Goal: Information Seeking & Learning: Learn about a topic

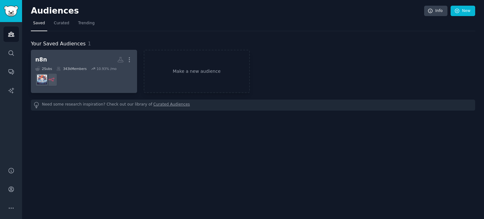
click at [79, 57] on h2 "n8n More" at bounding box center [83, 59] width 97 height 11
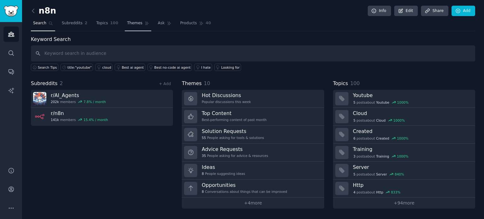
click at [132, 23] on span "Themes" at bounding box center [134, 23] width 15 height 6
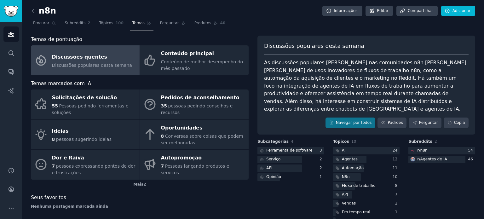
click at [265, 34] on div "n8n Informações Editar Compartilhar Adicionar Procurar Subreddits 2 Tópicos 100…" at bounding box center [253, 122] width 444 height 226
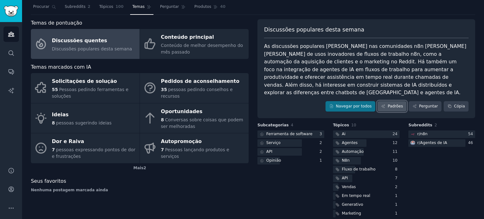
click at [397, 104] on font "Padrões" at bounding box center [395, 107] width 15 height 6
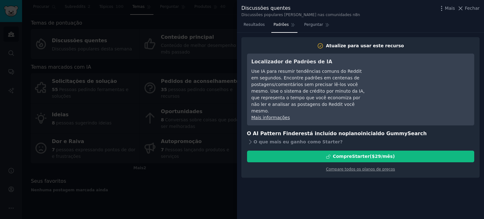
click at [224, 64] on div at bounding box center [242, 109] width 484 height 219
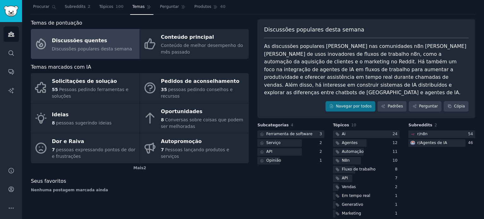
scroll to position [9, 0]
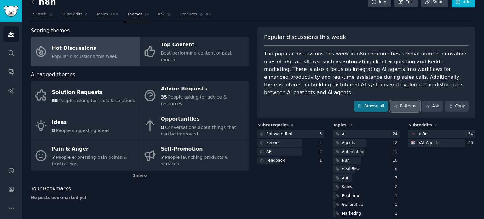
click at [397, 104] on icon at bounding box center [395, 105] width 3 height 3
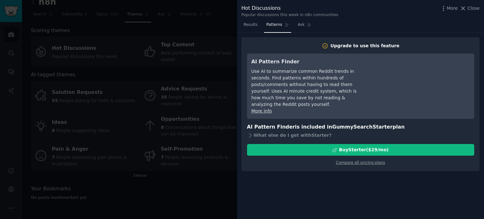
click at [195, 173] on div at bounding box center [242, 109] width 484 height 219
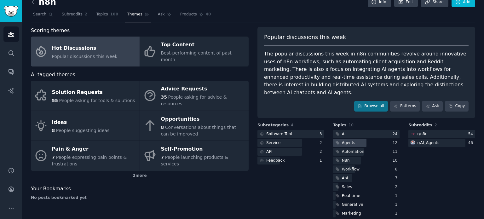
click at [350, 140] on div "Agents" at bounding box center [349, 143] width 14 height 6
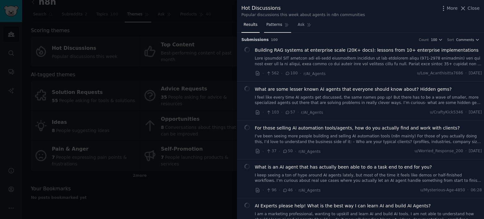
click at [275, 26] on span "Patterns" at bounding box center [274, 25] width 16 height 6
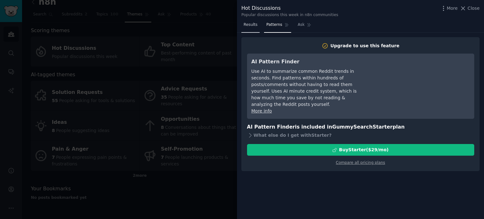
click at [249, 23] on span "Results" at bounding box center [251, 25] width 14 height 6
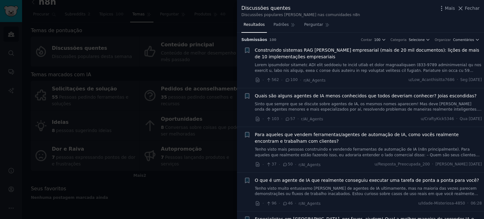
click at [377, 16] on div "Discussões quentes Discussões populares desta semana nas comunidades n8n Mais F…" at bounding box center [360, 10] width 238 height 13
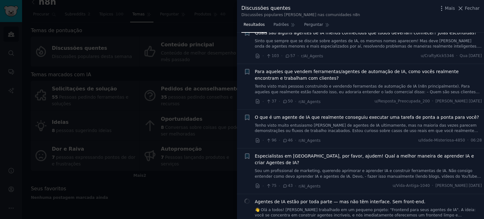
scroll to position [95, 0]
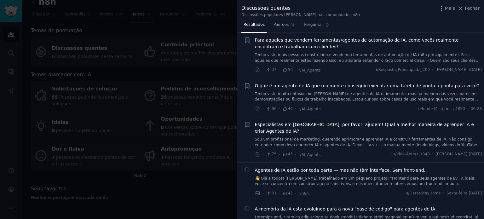
click at [305, 137] on font "Sou um profissional de marketing, querendo aprimorar e aprender IA e construir …" at bounding box center [368, 161] width 226 height 49
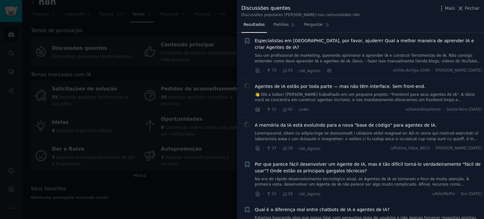
click at [219, 29] on div at bounding box center [242, 109] width 484 height 219
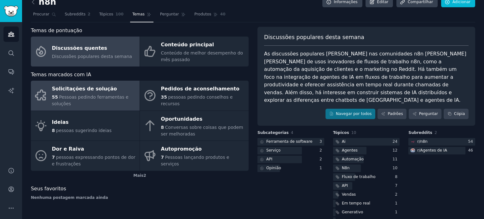
click at [93, 90] on font "Solicitações de solução" at bounding box center [84, 89] width 65 height 6
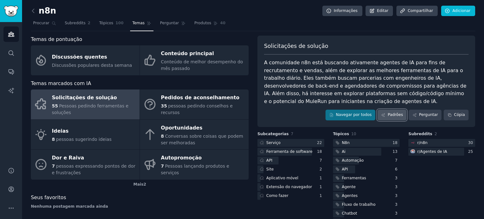
click at [396, 112] on font "Padrões" at bounding box center [395, 114] width 15 height 4
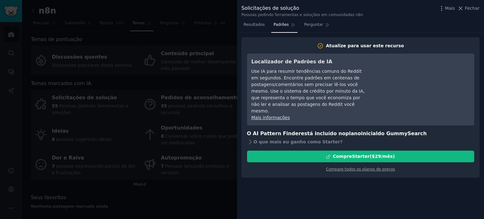
click at [208, 28] on div at bounding box center [242, 109] width 484 height 219
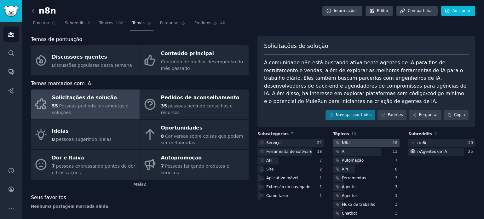
click at [347, 141] on font "N8n" at bounding box center [346, 143] width 8 height 4
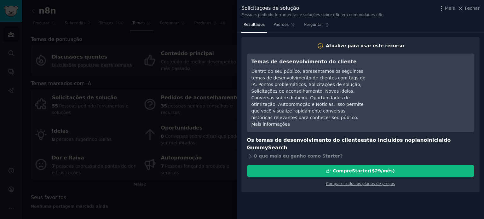
click at [216, 30] on div at bounding box center [242, 109] width 484 height 219
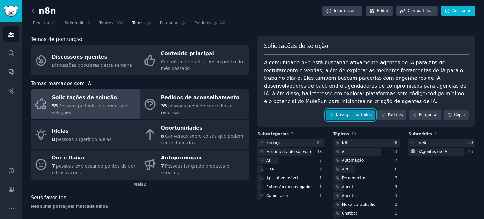
click at [349, 115] on font "Navegar por todos" at bounding box center [354, 114] width 36 height 4
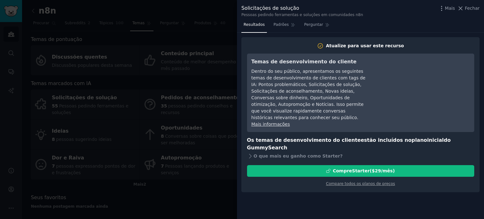
click at [204, 27] on div at bounding box center [242, 109] width 484 height 219
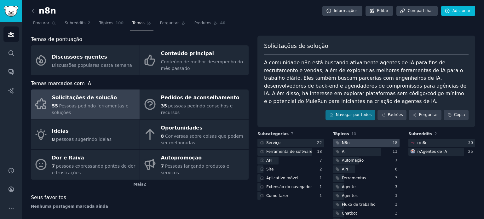
click at [357, 142] on div at bounding box center [366, 143] width 67 height 8
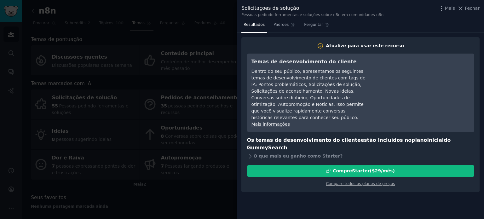
click at [225, 42] on div at bounding box center [242, 109] width 484 height 219
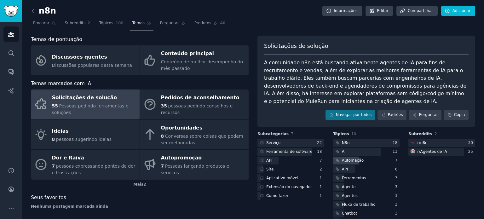
click at [364, 161] on div "Automação" at bounding box center [366, 161] width 67 height 8
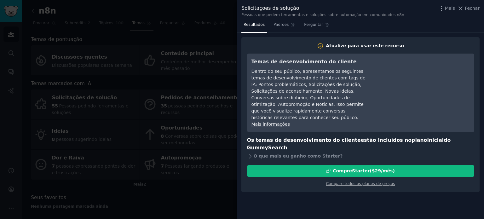
click at [194, 29] on div at bounding box center [242, 109] width 484 height 219
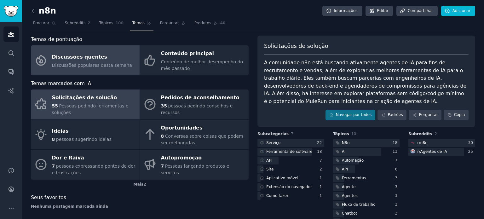
click at [95, 59] on font "Discussões quentes" at bounding box center [79, 57] width 55 height 6
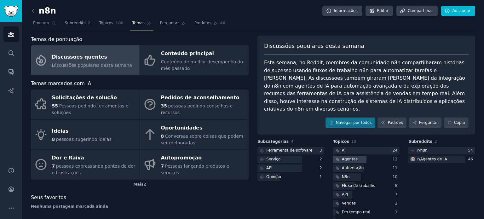
click at [356, 156] on div at bounding box center [349, 160] width 33 height 8
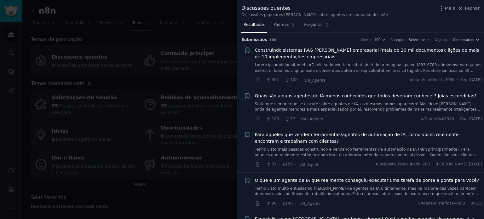
click at [216, 34] on div at bounding box center [242, 109] width 484 height 219
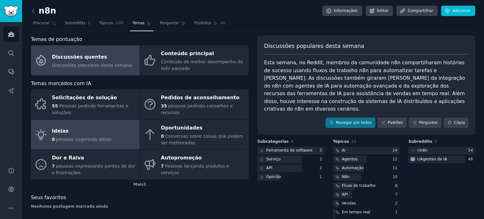
click at [66, 129] on div "Ideias" at bounding box center [82, 131] width 60 height 10
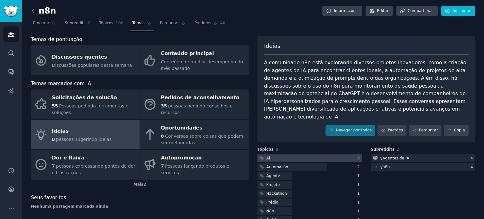
click at [270, 154] on div "Ai" at bounding box center [264, 158] width 14 height 8
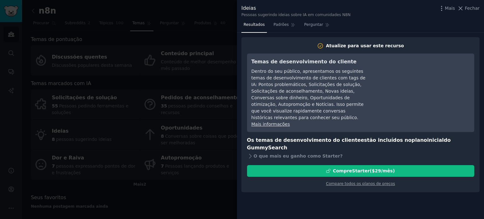
click at [171, 29] on div at bounding box center [242, 109] width 484 height 219
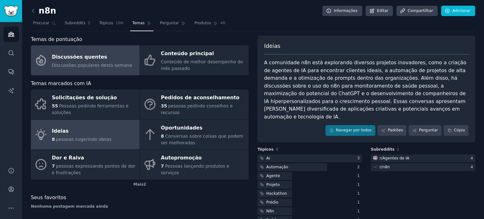
click at [59, 63] on font "Discussões populares desta semana" at bounding box center [92, 65] width 80 height 5
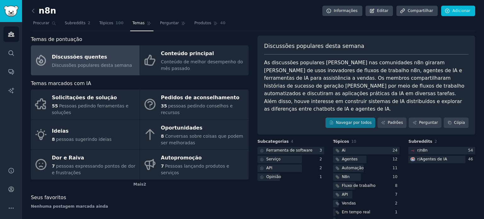
scroll to position [16, 0]
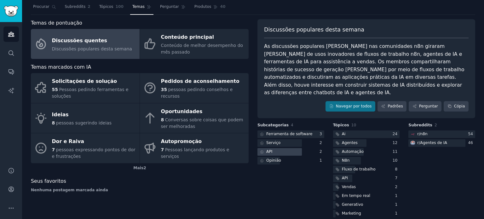
click at [297, 148] on div at bounding box center [279, 152] width 44 height 8
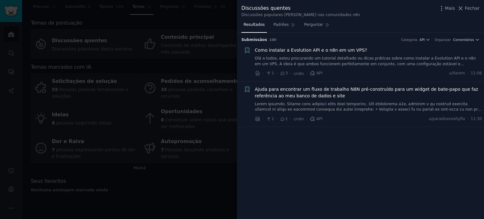
click at [219, 13] on div at bounding box center [242, 109] width 484 height 219
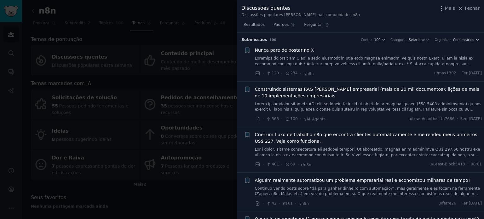
click at [359, 58] on font at bounding box center [368, 138] width 227 height 164
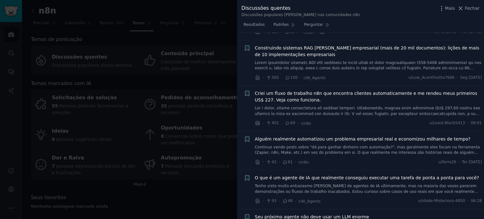
scroll to position [73, 0]
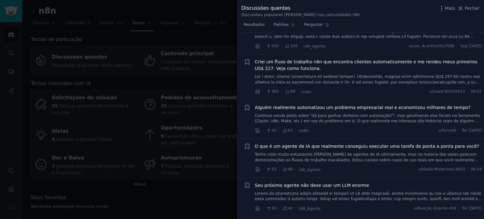
click at [375, 63] on font "Criei um fluxo de trabalho n8n que encontra clientes automaticamente e me rende…" at bounding box center [366, 65] width 222 height 12
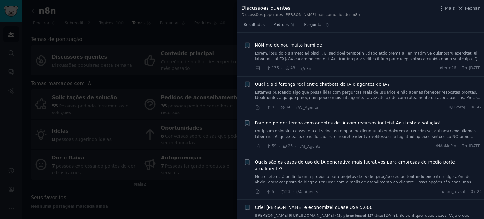
scroll to position [283, 0]
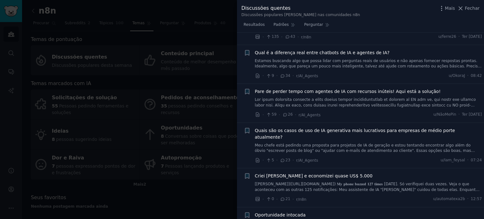
click at [303, 182] on font "[Jarvis](https://reddit.com/link/1ndi4ty/video/q4frw6ip0dof1/player) 𝐌𝐲 𝐩𝐡𝐨𝐧𝐞 𝐛…" at bounding box center [368, 203] width 226 height 43
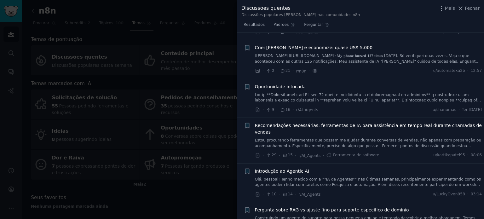
click at [289, 44] on div "Criei o JARVIS e economizei quase US$ 5.000 [Jarvis](https://reddit.com/link/1n…" at bounding box center [368, 54] width 227 height 20
click at [298, 54] on font "[Jarvis](https://reddit.com/link/1ndi4ty/video/q4frw6ip0dof1/player) 𝐌𝐲 𝐩𝐡𝐨𝐧𝐞 𝐛…" at bounding box center [368, 75] width 226 height 43
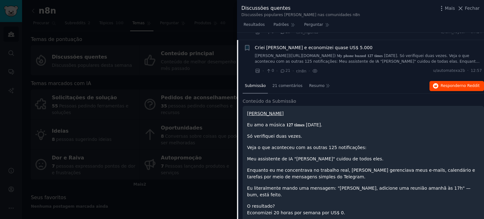
scroll to position [443, 0]
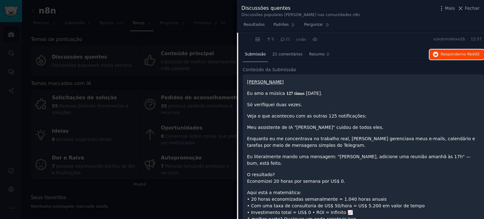
click at [433, 49] on button "Responder no Reddit" at bounding box center [456, 54] width 55 height 10
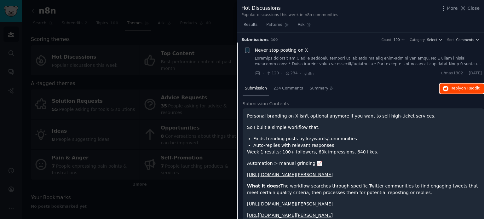
click at [444, 86] on icon "button" at bounding box center [446, 89] width 6 height 6
click at [466, 6] on icon at bounding box center [463, 8] width 7 height 7
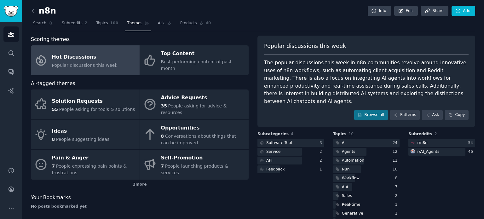
scroll to position [9, 0]
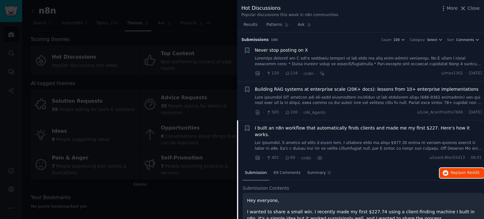
click at [459, 170] on span "Reply on Reddit" at bounding box center [465, 173] width 29 height 6
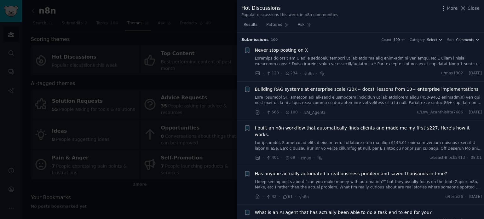
drag, startPoint x: 212, startPoint y: 25, endPoint x: 199, endPoint y: 2, distance: 26.5
click at [212, 25] on div at bounding box center [242, 109] width 484 height 219
